Goal: Transaction & Acquisition: Purchase product/service

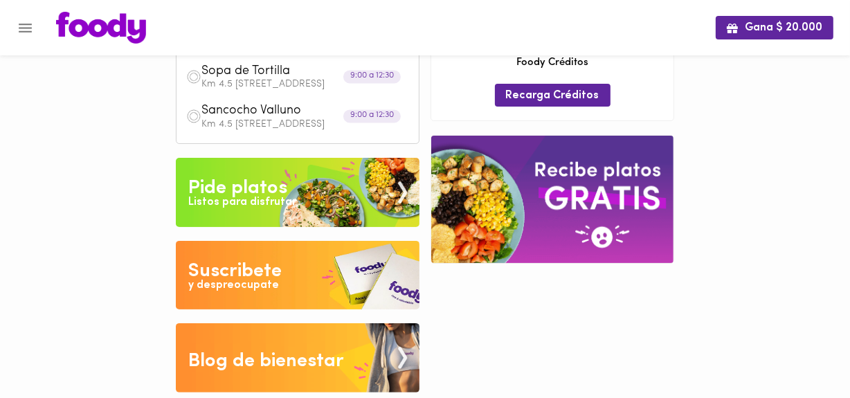
scroll to position [232, 0]
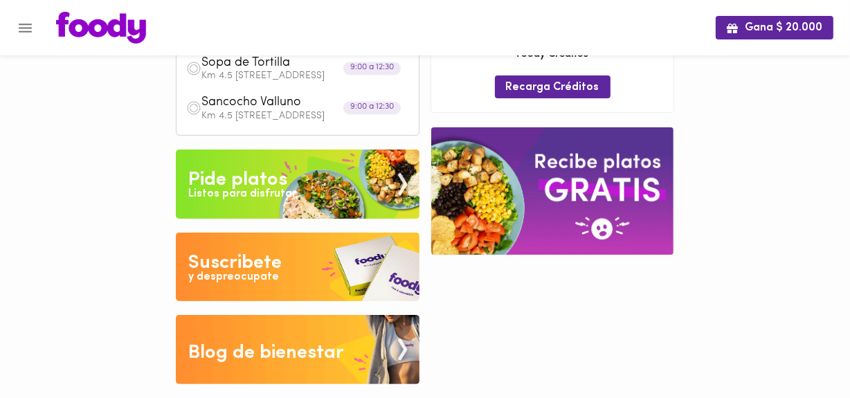
click at [308, 219] on img at bounding box center [298, 184] width 244 height 69
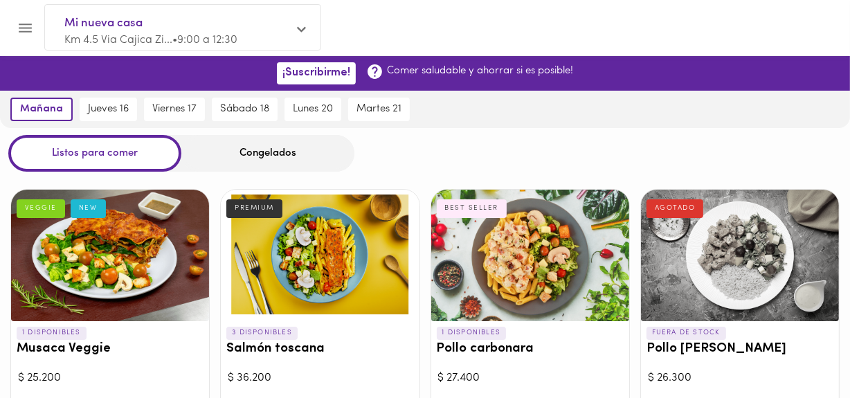
click at [260, 152] on div "Congelados" at bounding box center [267, 153] width 173 height 37
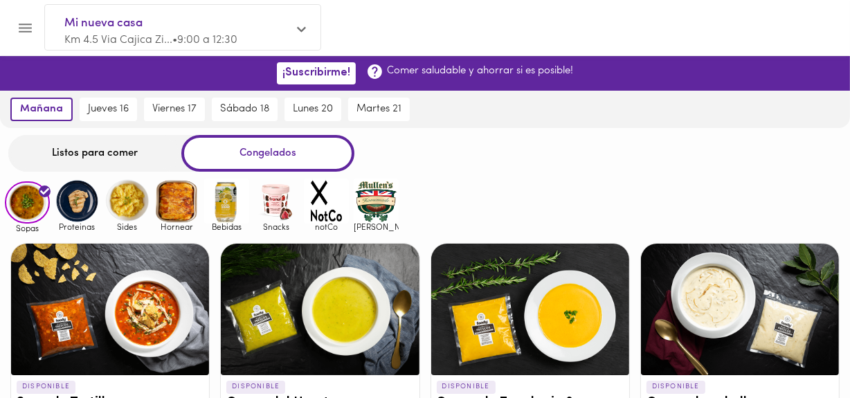
click at [108, 150] on div "Listos para comer" at bounding box center [94, 153] width 173 height 37
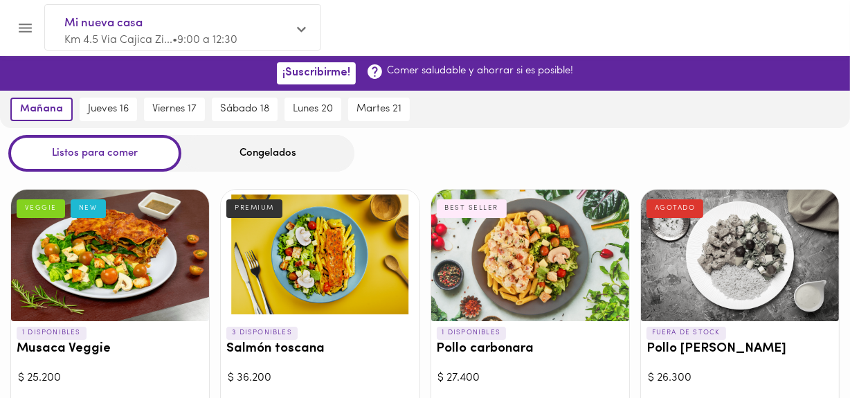
click at [98, 231] on div at bounding box center [110, 256] width 198 height 132
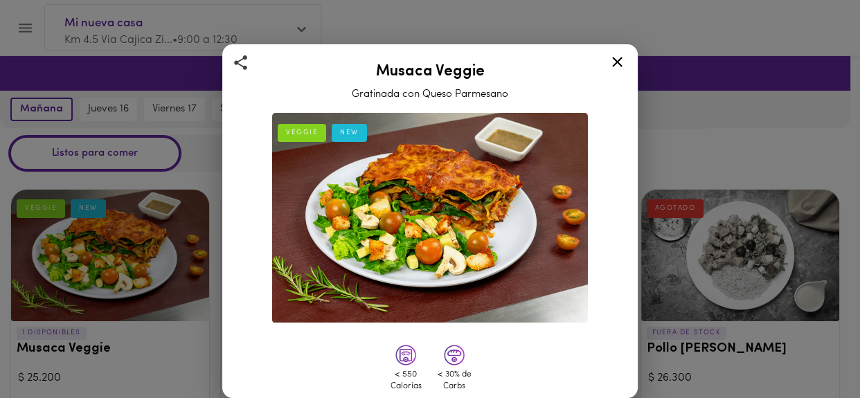
click at [616, 62] on icon at bounding box center [617, 62] width 10 height 10
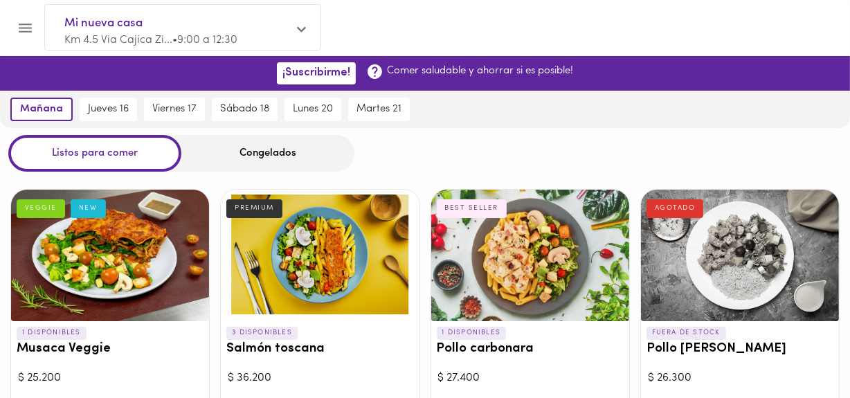
click at [337, 262] on div at bounding box center [320, 256] width 198 height 132
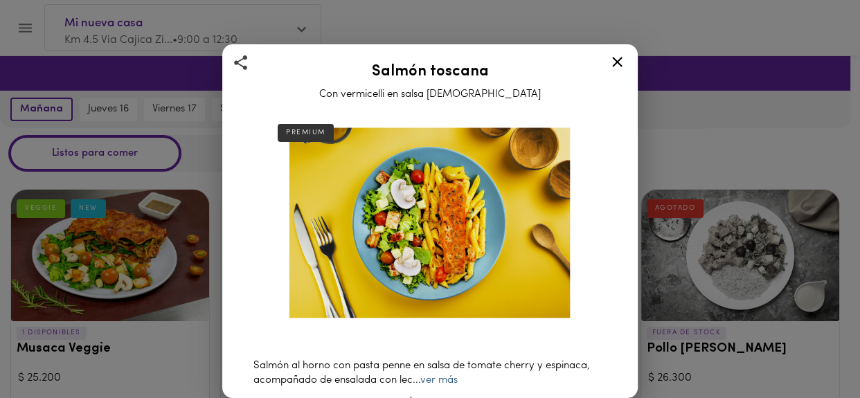
click at [444, 375] on link "ver más" at bounding box center [438, 380] width 37 height 10
click at [616, 61] on icon at bounding box center [617, 62] width 10 height 10
